Goal: Browse casually

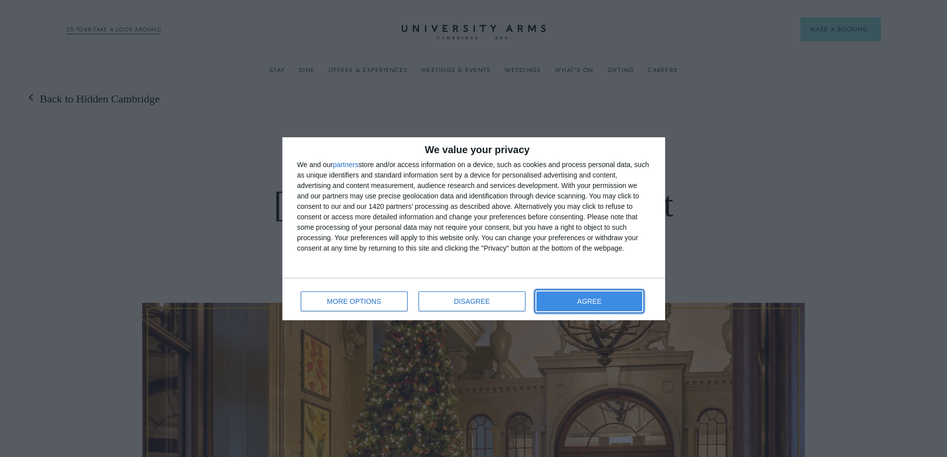
click at [604, 306] on button "AGREE" at bounding box center [589, 301] width 106 height 20
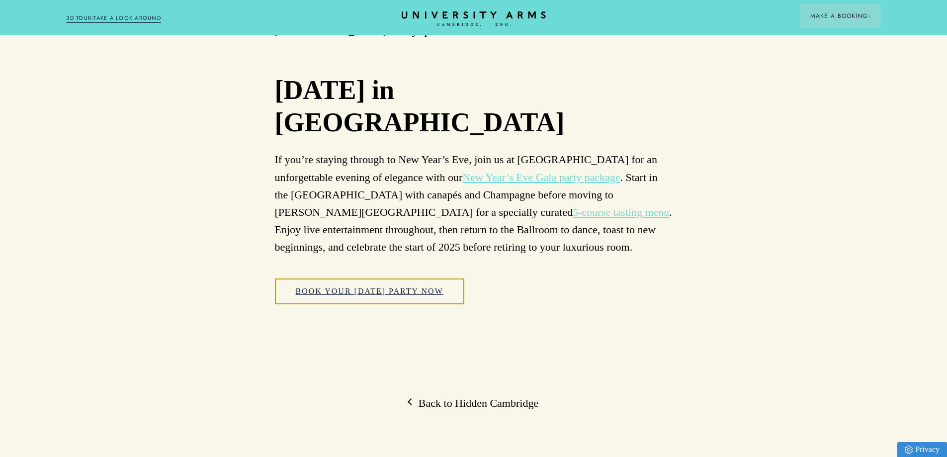
scroll to position [6213, 0]
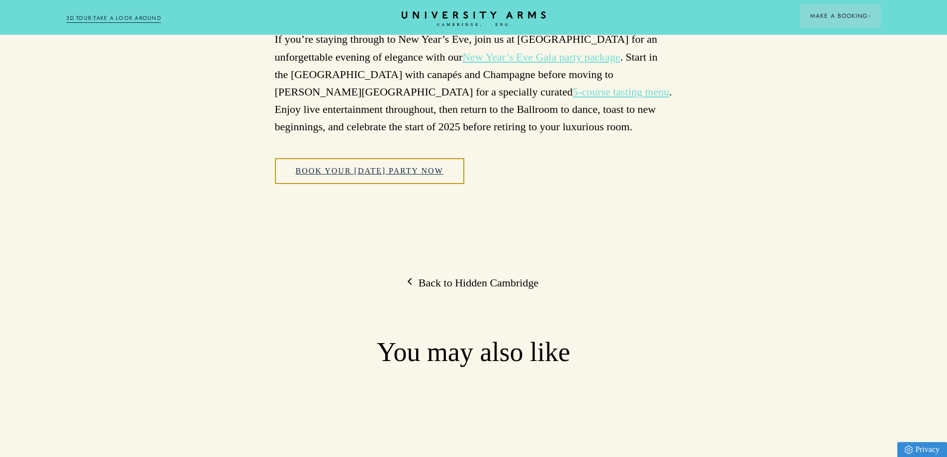
scroll to position [6480, 0]
